Goal: Transaction & Acquisition: Book appointment/travel/reservation

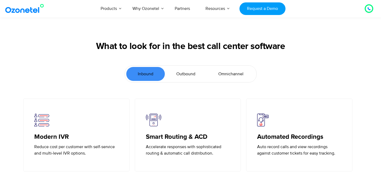
scroll to position [1140, 0]
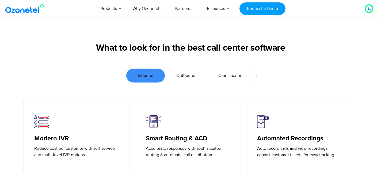
click at [193, 72] on span "Outbound" at bounding box center [185, 75] width 19 height 6
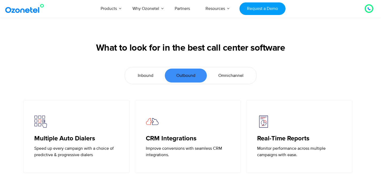
click at [228, 74] on span "Omnichannel" at bounding box center [230, 75] width 25 height 6
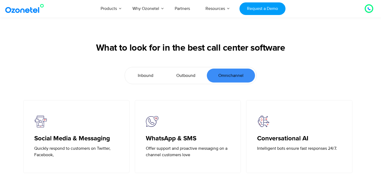
click at [145, 77] on span "Inbound" at bounding box center [146, 75] width 16 height 6
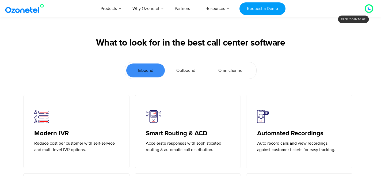
scroll to position [925, 0]
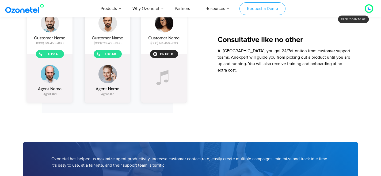
click at [252, 10] on link "Request a Demo" at bounding box center [262, 8] width 46 height 13
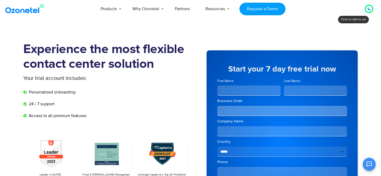
click at [230, 93] on input "First Name" at bounding box center [248, 90] width 63 height 10
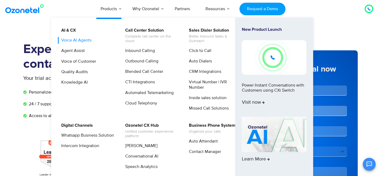
click at [86, 40] on link "Voice AI Agents" at bounding box center [75, 40] width 35 height 7
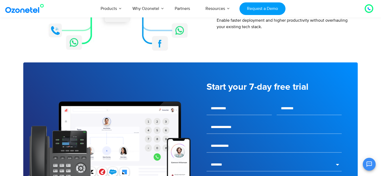
scroll to position [648, 0]
